Goal: Complete application form

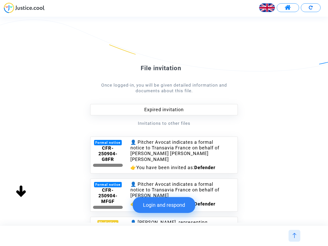
click at [267, 8] on img at bounding box center [266, 7] width 15 height 15
click at [288, 8] on span at bounding box center [287, 7] width 6 height 7
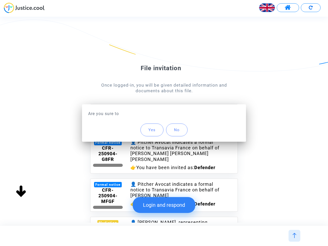
click at [310, 8] on div at bounding box center [164, 123] width 328 height 246
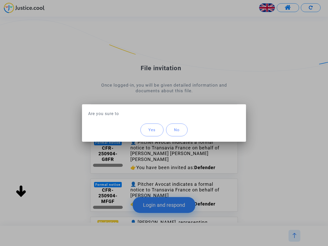
click at [164, 121] on div "Yes No" at bounding box center [164, 130] width 152 height 24
click at [164, 153] on div at bounding box center [164, 123] width 328 height 246
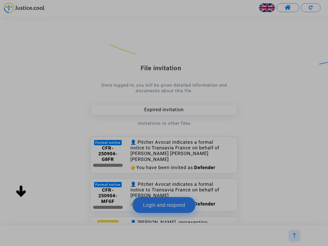
click at [164, 191] on div "👤 Pitcher Avocat indicates a formal notice to Transavia France on behalf of [PE…" at bounding box center [176, 189] width 92 height 17
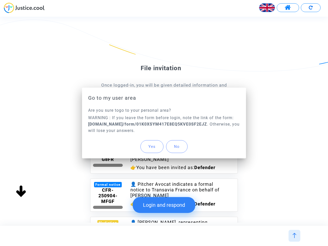
click at [166, 205] on button "Login and respond" at bounding box center [164, 205] width 62 height 16
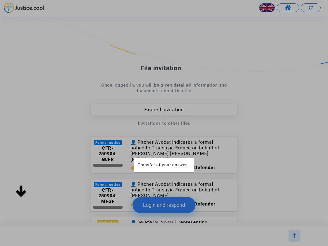
click at [294, 236] on div at bounding box center [164, 123] width 328 height 246
